Goal: Task Accomplishment & Management: Complete application form

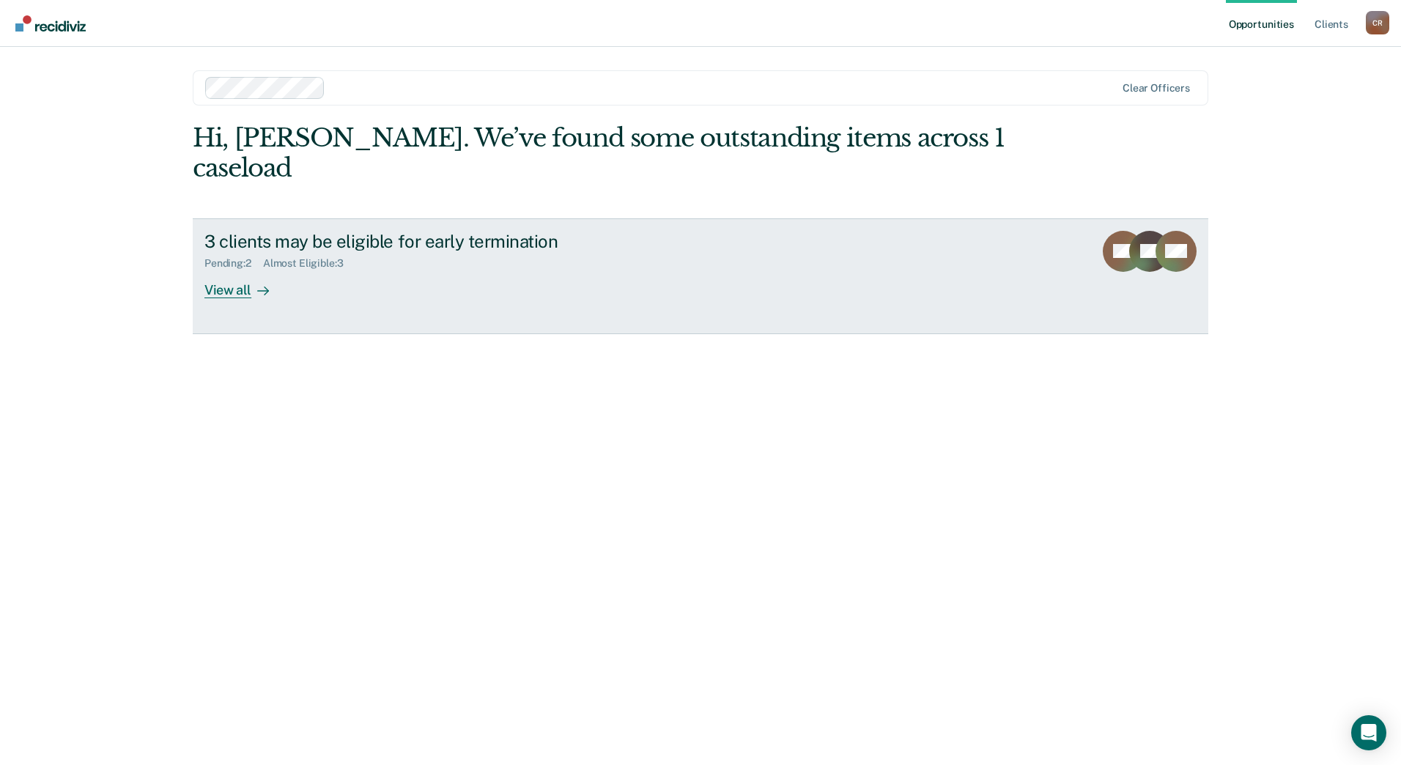
click at [395, 243] on div "3 clients may be eligible for early termination Pending : 2 Almost Eligible : 3…" at bounding box center [479, 264] width 550 height 67
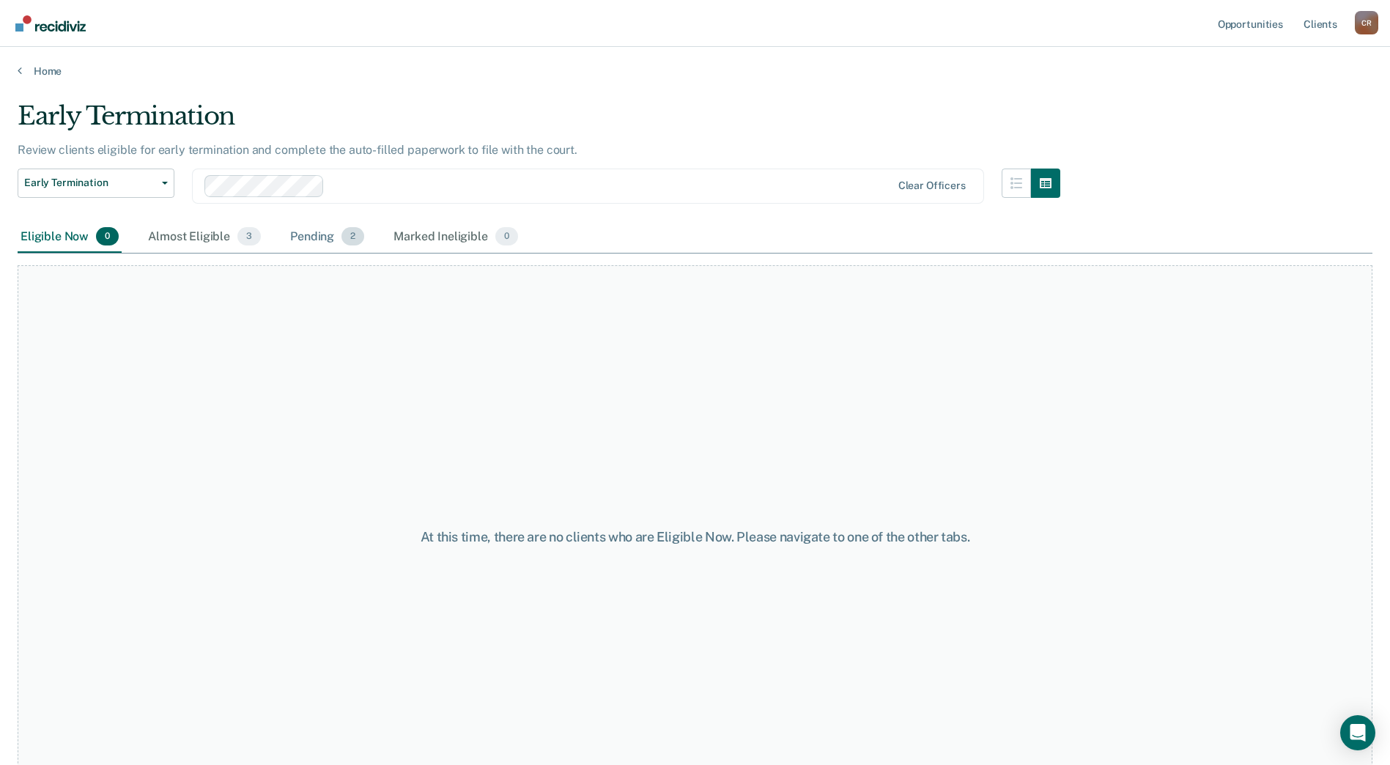
click at [324, 236] on div "Pending 2" at bounding box center [327, 237] width 80 height 32
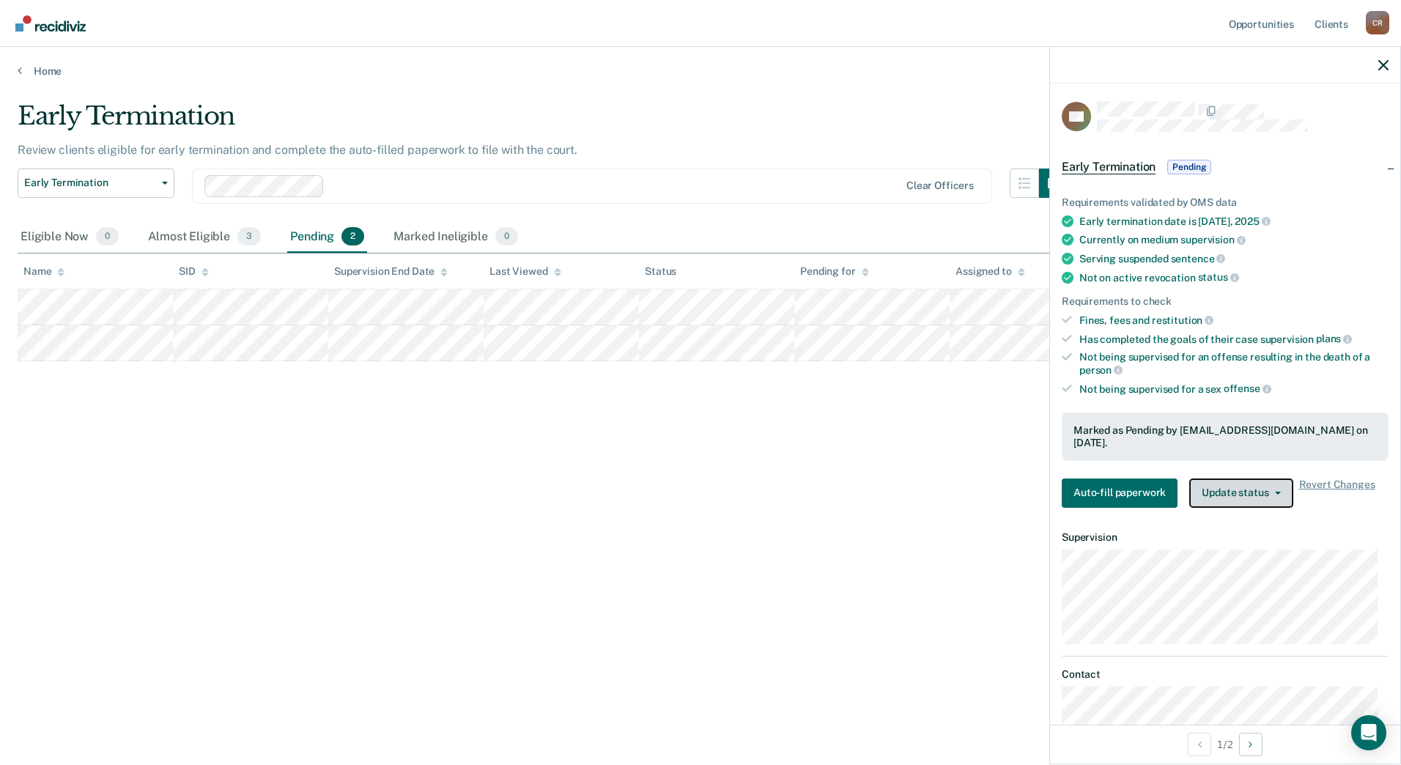
click at [1275, 492] on icon "button" at bounding box center [1278, 493] width 6 height 3
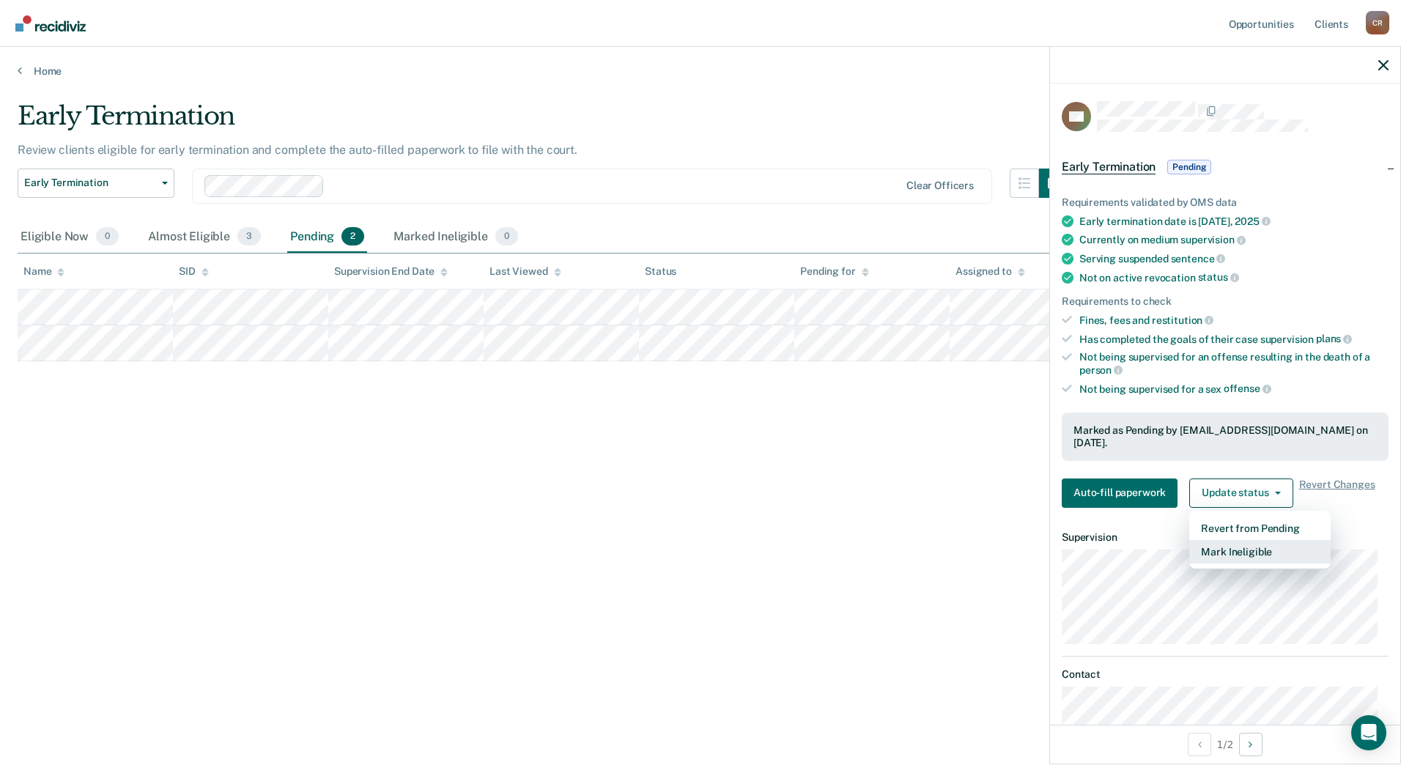
click at [1260, 550] on button "Mark Ineligible" at bounding box center [1260, 551] width 141 height 23
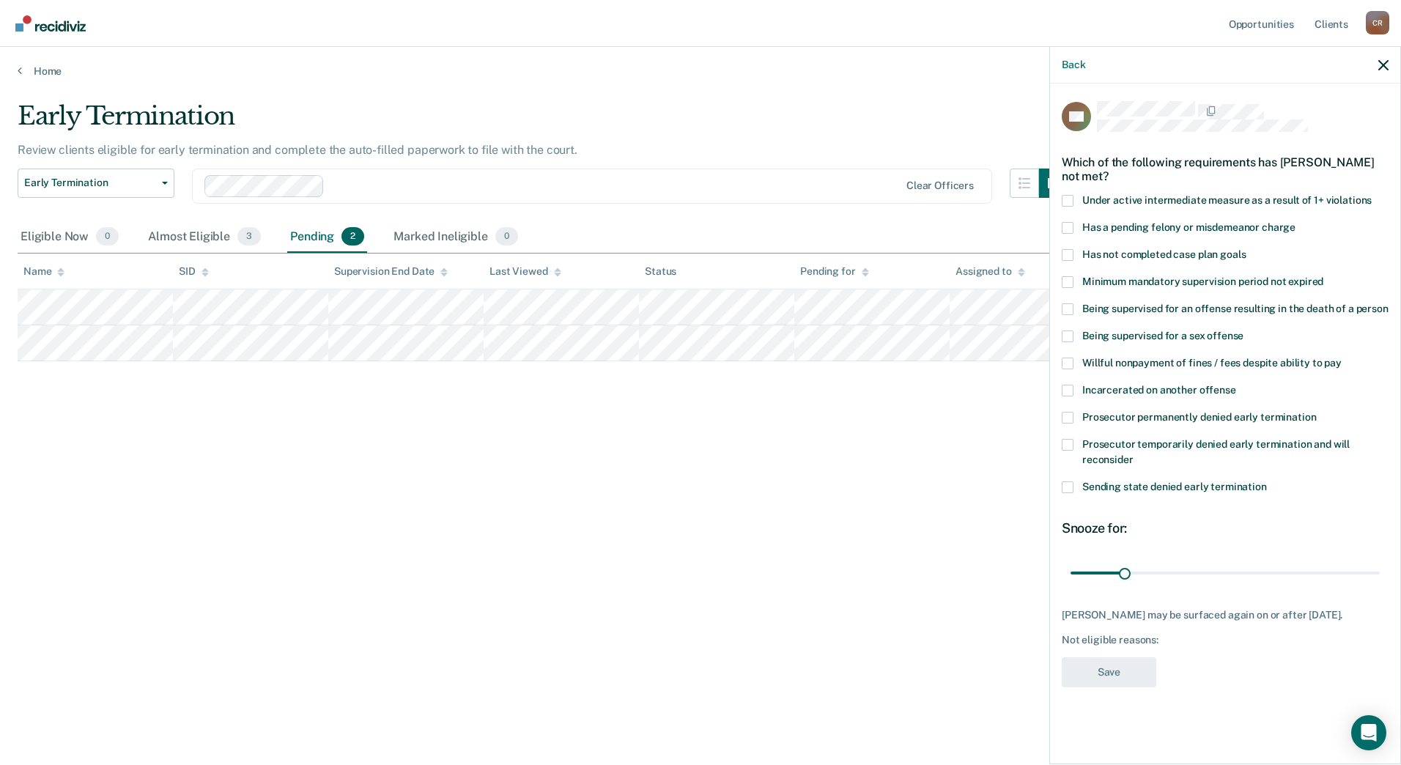
click at [1066, 232] on span at bounding box center [1068, 228] width 12 height 12
click at [1296, 222] on input "Has a pending felony or misdemeanor charge" at bounding box center [1296, 222] width 0 height 0
drag, startPoint x: 1126, startPoint y: 569, endPoint x: 1224, endPoint y: 580, distance: 98.8
click at [1224, 580] on input "range" at bounding box center [1225, 573] width 309 height 26
click at [1119, 679] on button "Save" at bounding box center [1109, 672] width 95 height 30
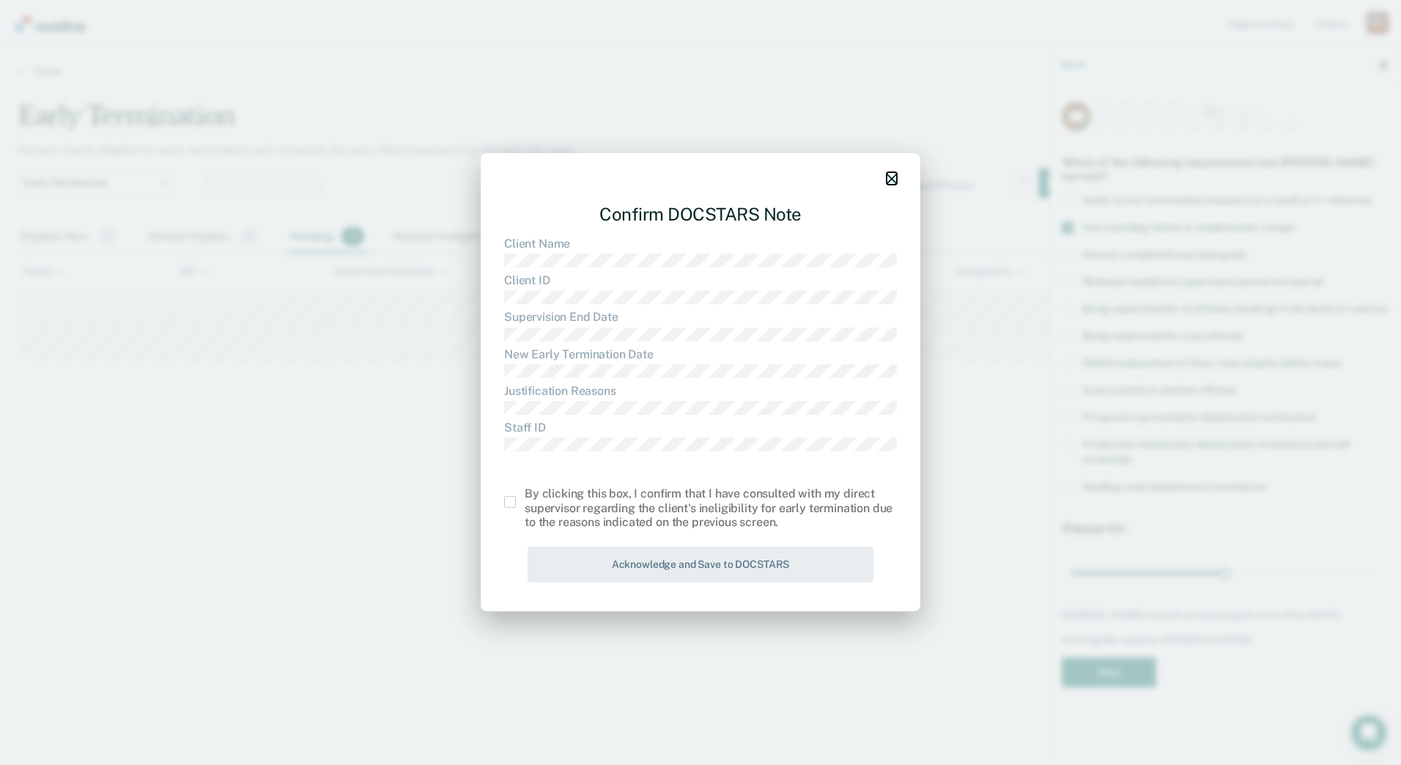
click at [888, 179] on icon "button" at bounding box center [892, 179] width 10 height 10
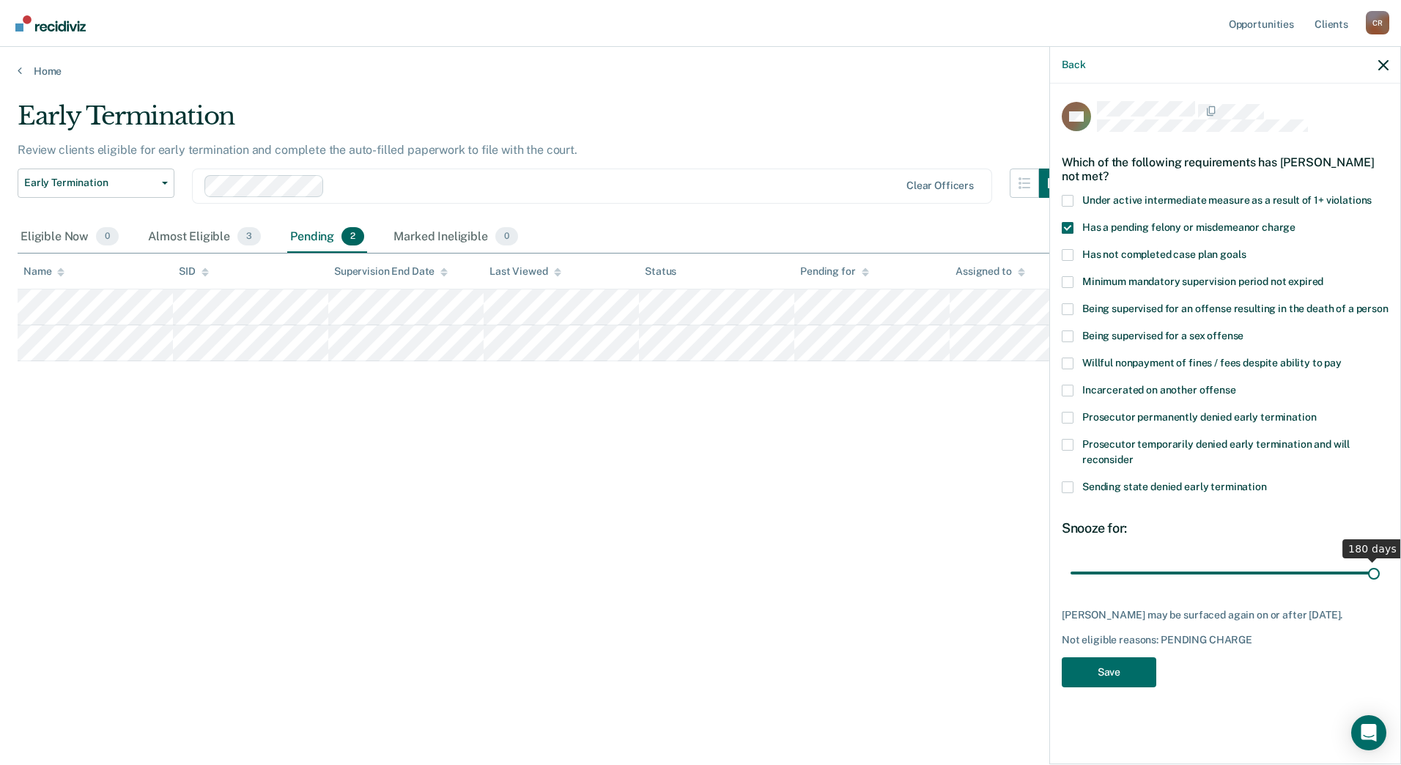
drag, startPoint x: 1225, startPoint y: 574, endPoint x: 1409, endPoint y: 584, distance: 183.5
type input "180"
click at [1380, 584] on input "range" at bounding box center [1225, 573] width 309 height 26
click at [1099, 674] on button "Save" at bounding box center [1109, 672] width 95 height 30
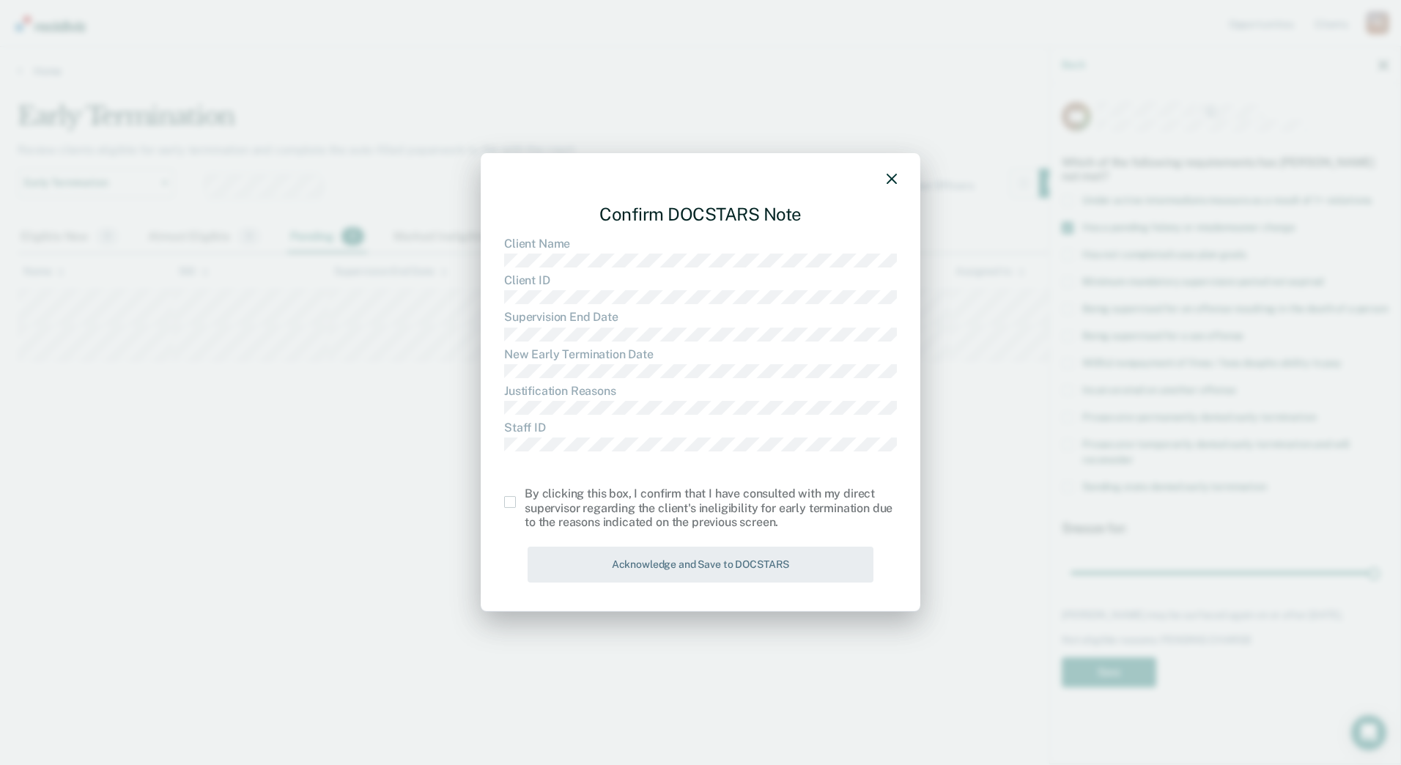
click at [506, 502] on span at bounding box center [510, 502] width 12 height 12
click at [525, 496] on input "checkbox" at bounding box center [525, 496] width 0 height 0
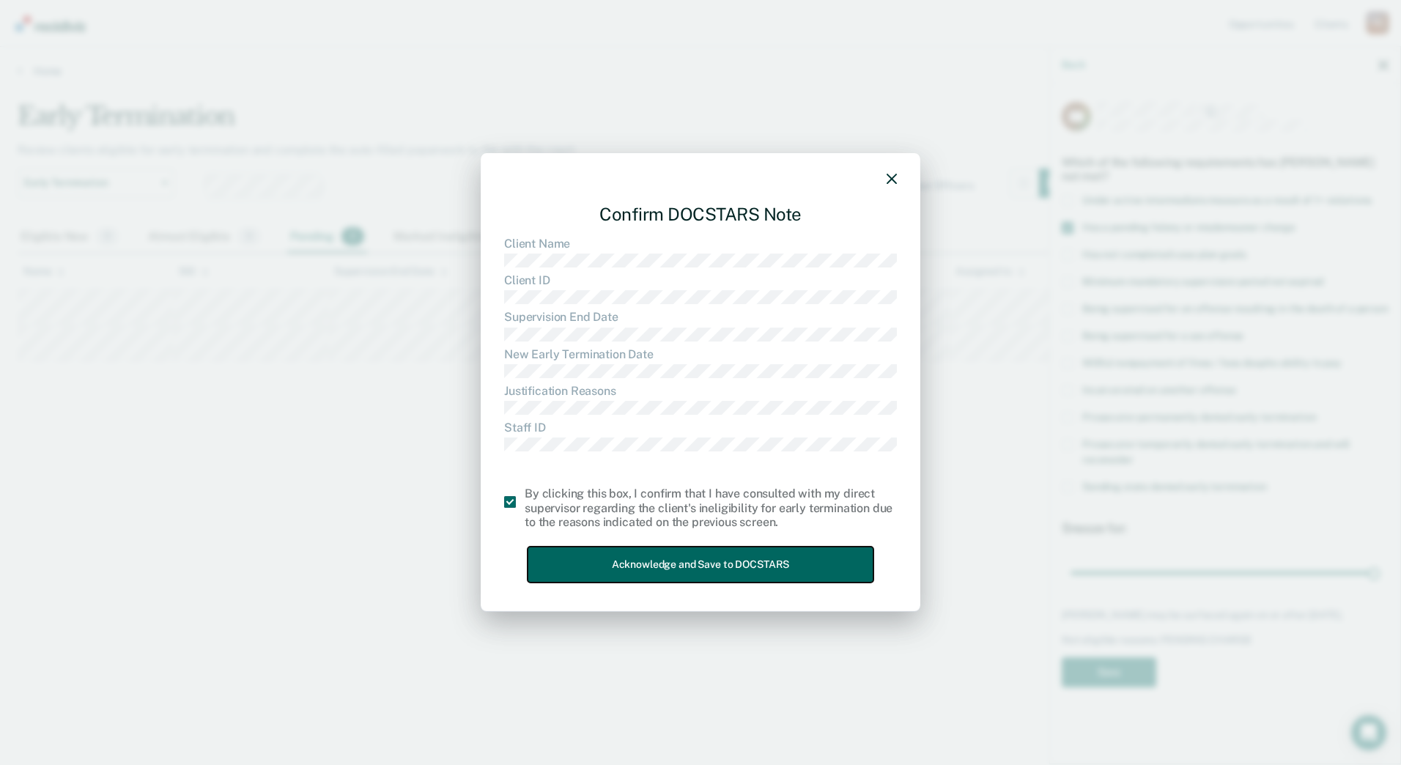
click at [589, 567] on button "Acknowledge and Save to DOCSTARS" at bounding box center [701, 565] width 346 height 36
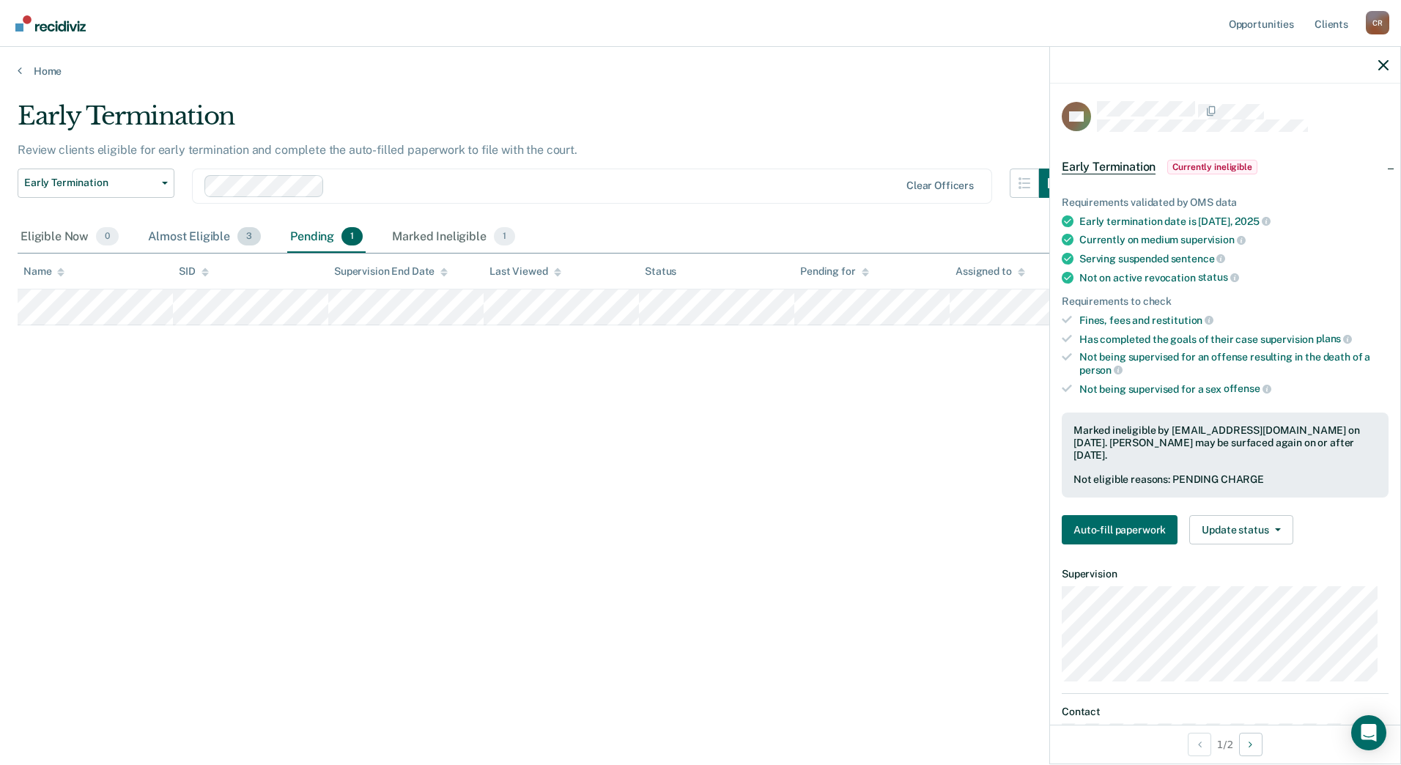
click at [183, 239] on div "Almost Eligible 3" at bounding box center [204, 237] width 119 height 32
